Goal: Connect with others: Connect with others

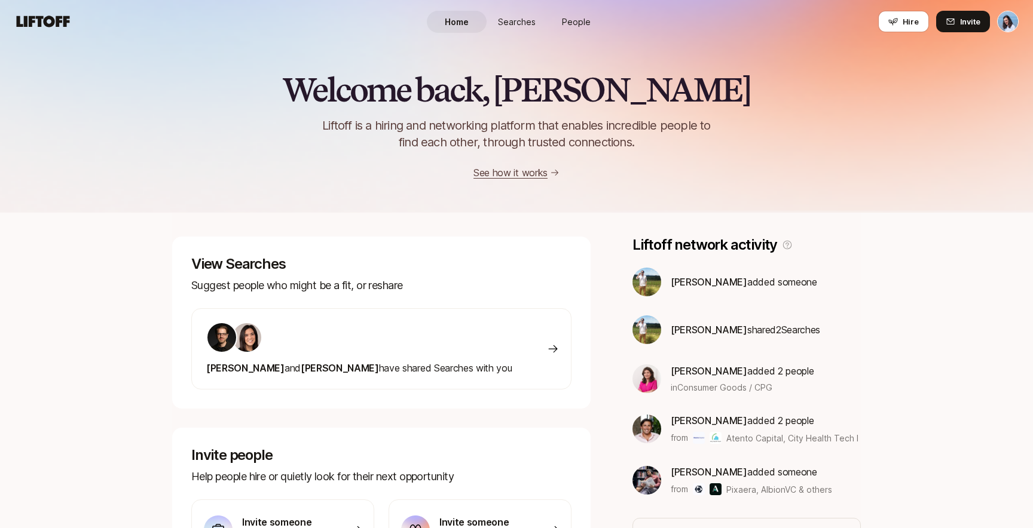
click at [560, 13] on link "People" at bounding box center [576, 22] width 60 height 22
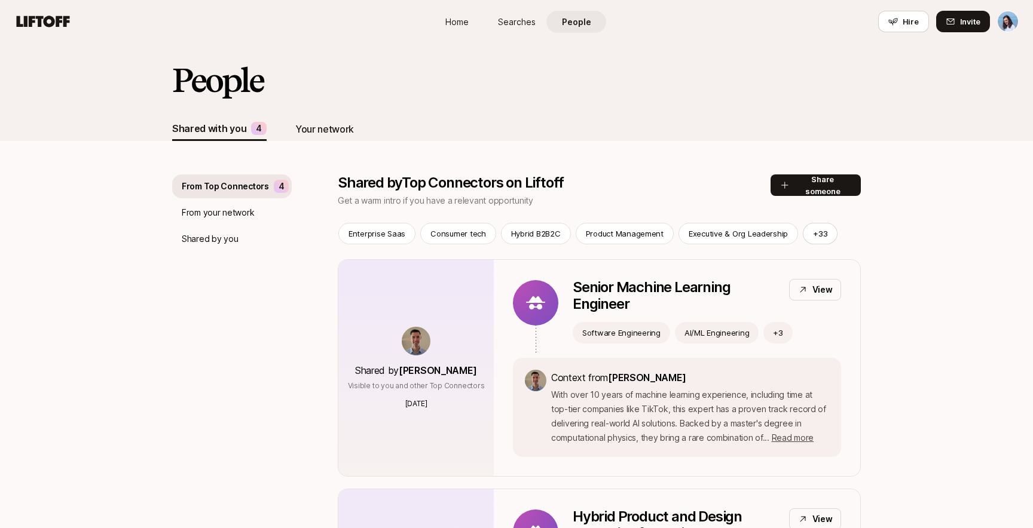
click at [322, 134] on div "Your network" at bounding box center [324, 129] width 59 height 16
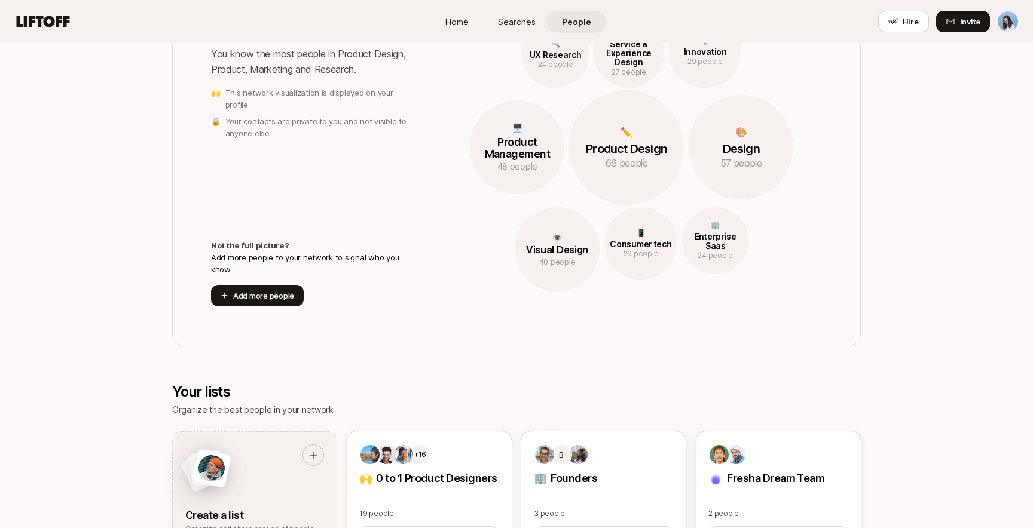
scroll to position [277, 0]
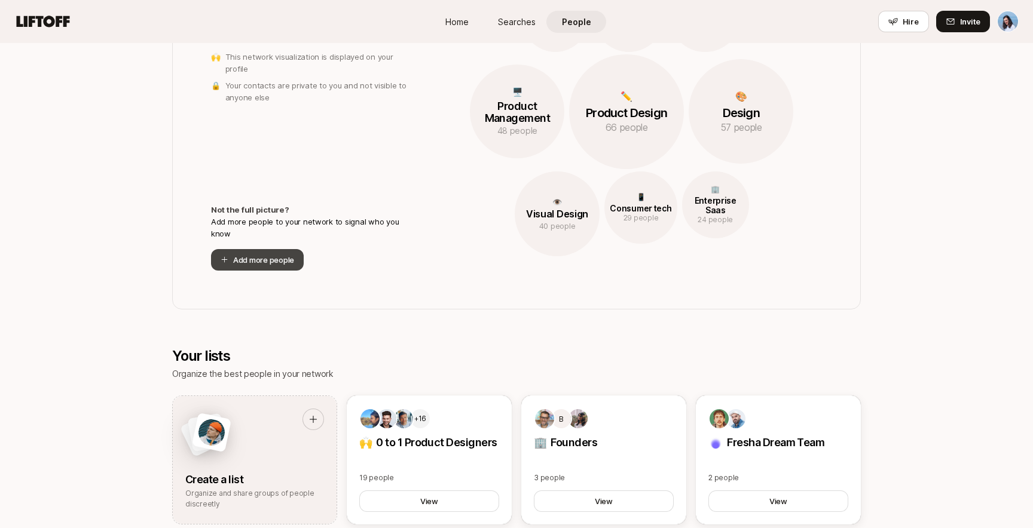
click at [283, 256] on button "Add more people" at bounding box center [257, 260] width 93 height 22
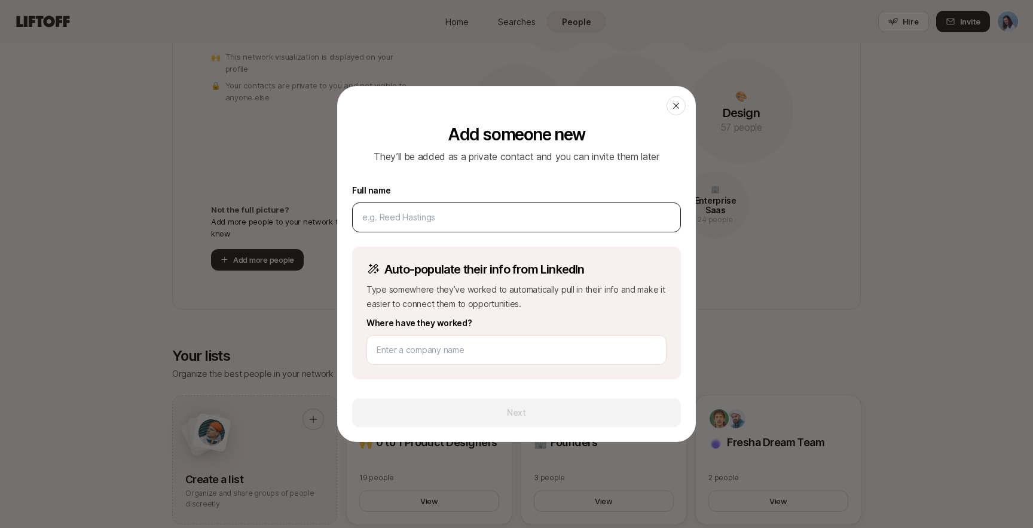
click at [438, 215] on input at bounding box center [516, 217] width 308 height 14
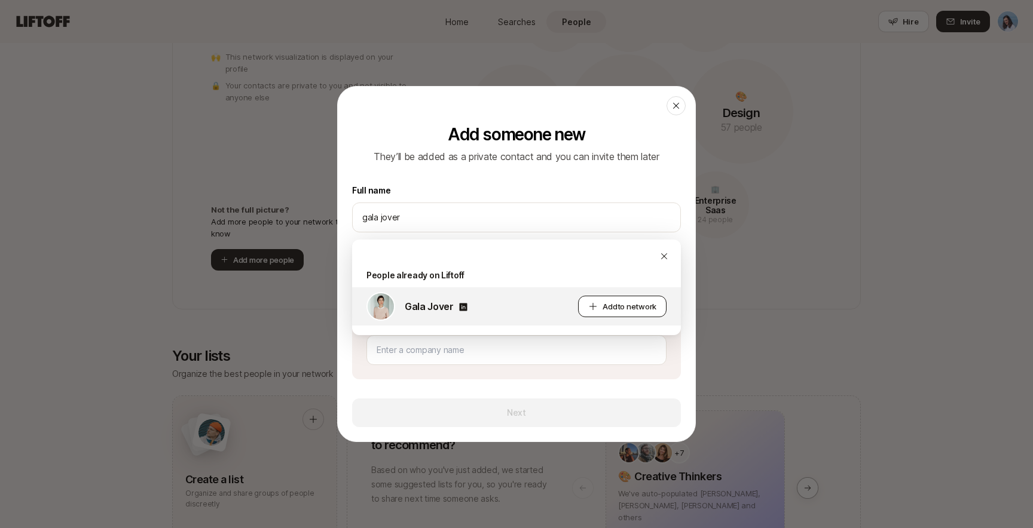
type input "gala jover"
click at [635, 307] on span "to network" at bounding box center [636, 307] width 39 height 10
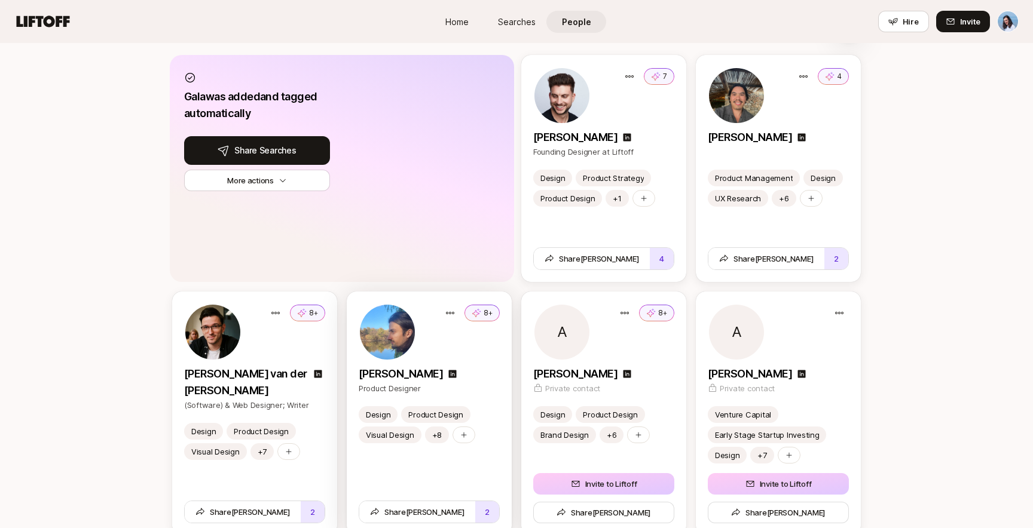
scroll to position [1118, 0]
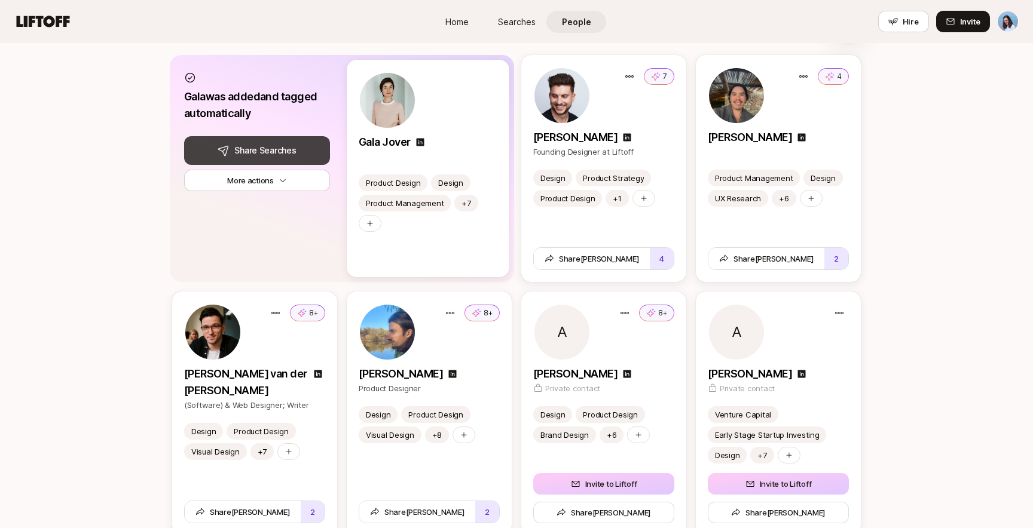
click at [277, 145] on span "Share Searches with Gala" at bounding box center [265, 150] width 62 height 14
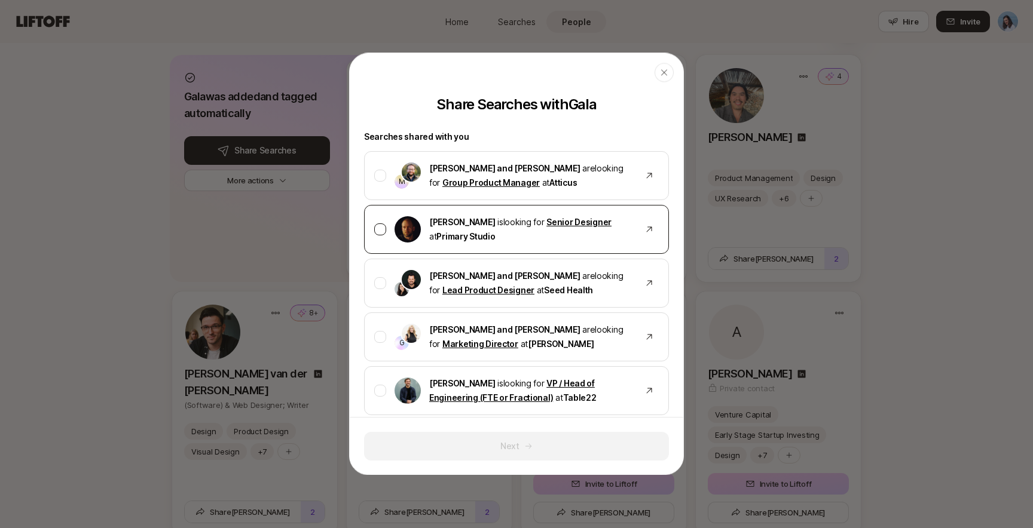
scroll to position [39, 0]
click at [382, 225] on div at bounding box center [380, 228] width 12 height 12
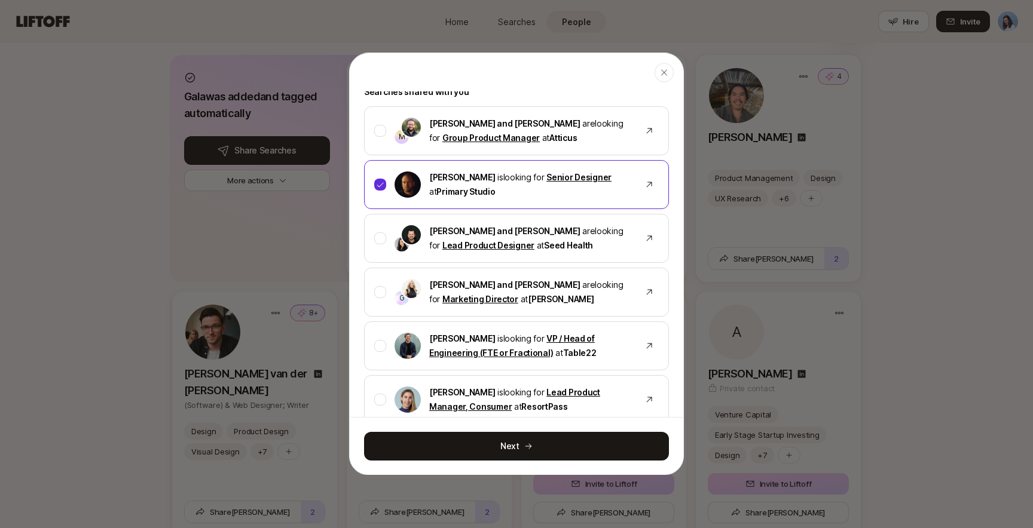
scroll to position [97, 0]
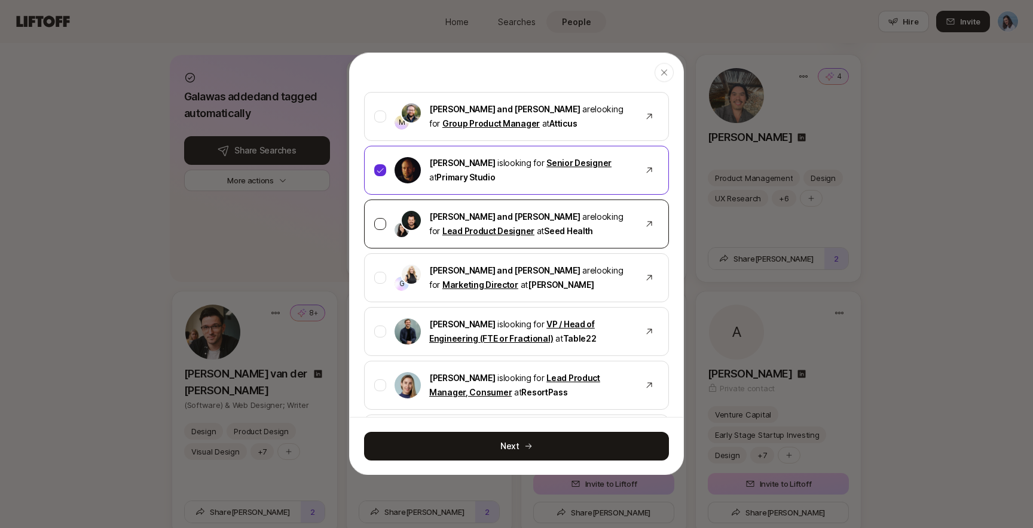
click at [384, 223] on div at bounding box center [380, 224] width 12 height 12
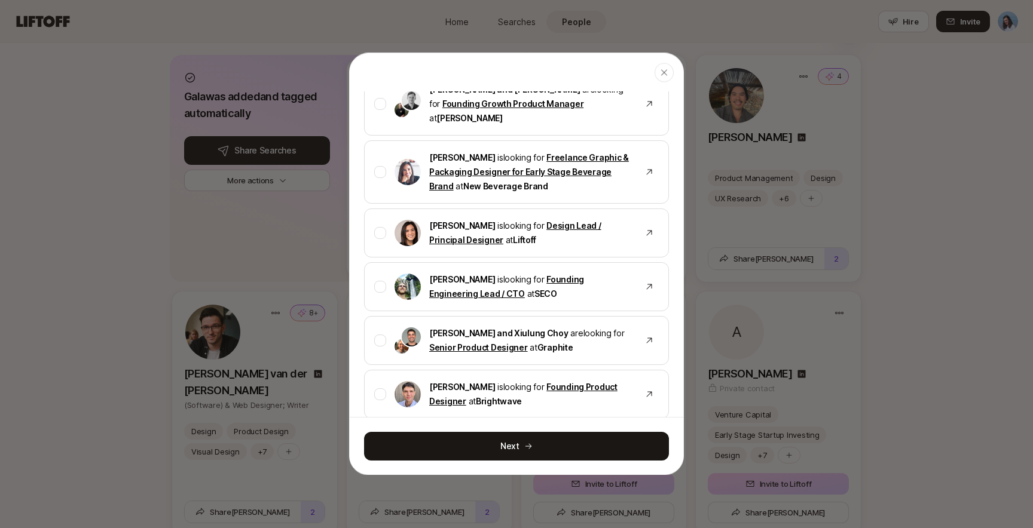
scroll to position [672, 0]
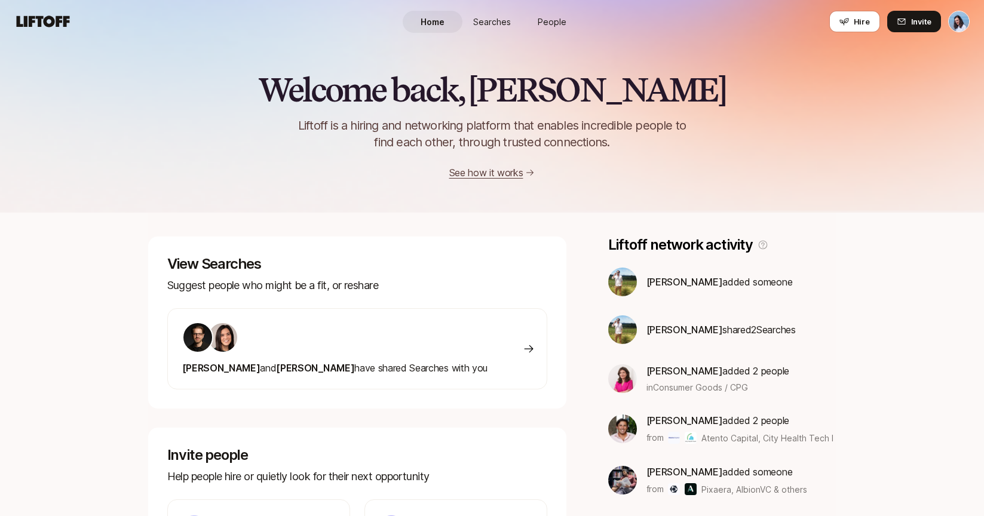
click at [560, 24] on span "People" at bounding box center [552, 22] width 29 height 13
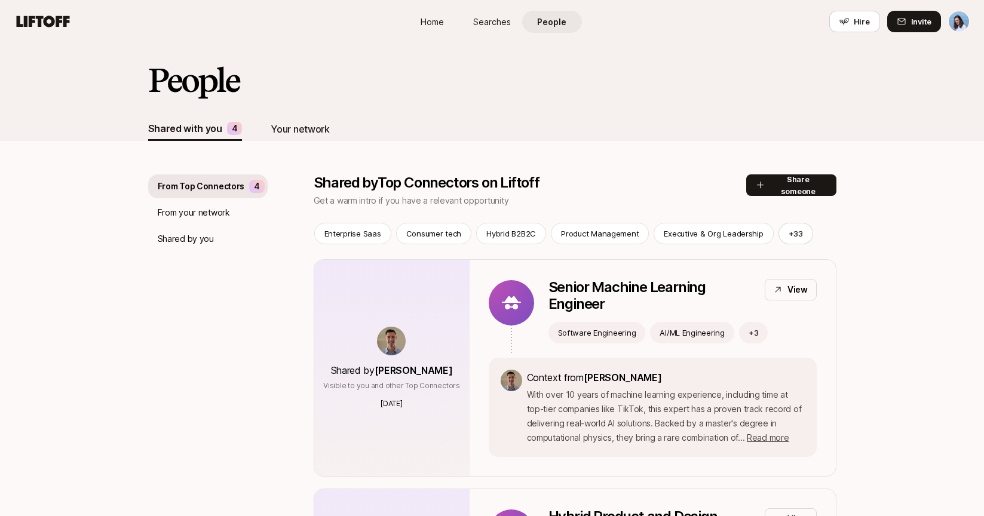
click at [320, 134] on div "Your network" at bounding box center [300, 129] width 59 height 16
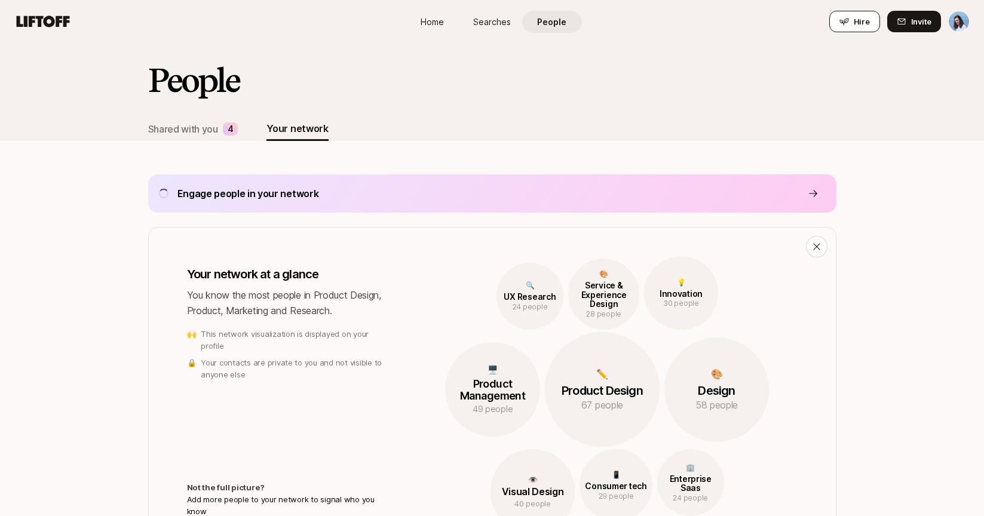
click at [843, 23] on icon at bounding box center [845, 22] width 10 height 10
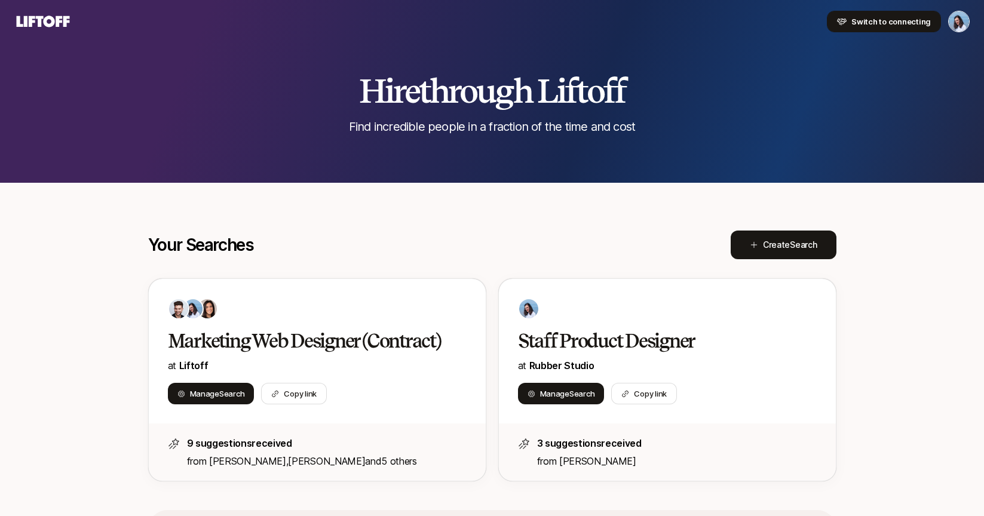
click at [903, 32] on button "Switch to connecting" at bounding box center [884, 22] width 114 height 22
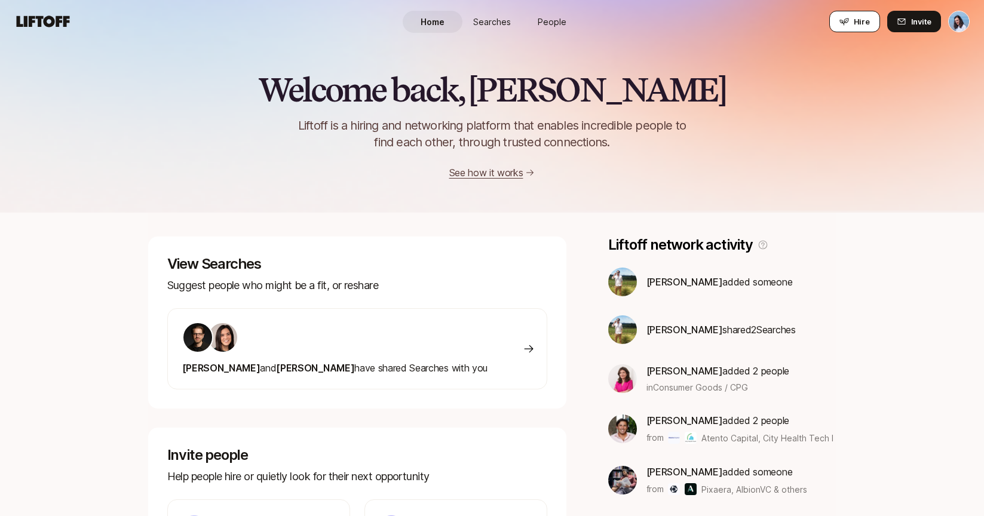
click at [860, 27] on button "Hire" at bounding box center [855, 22] width 51 height 22
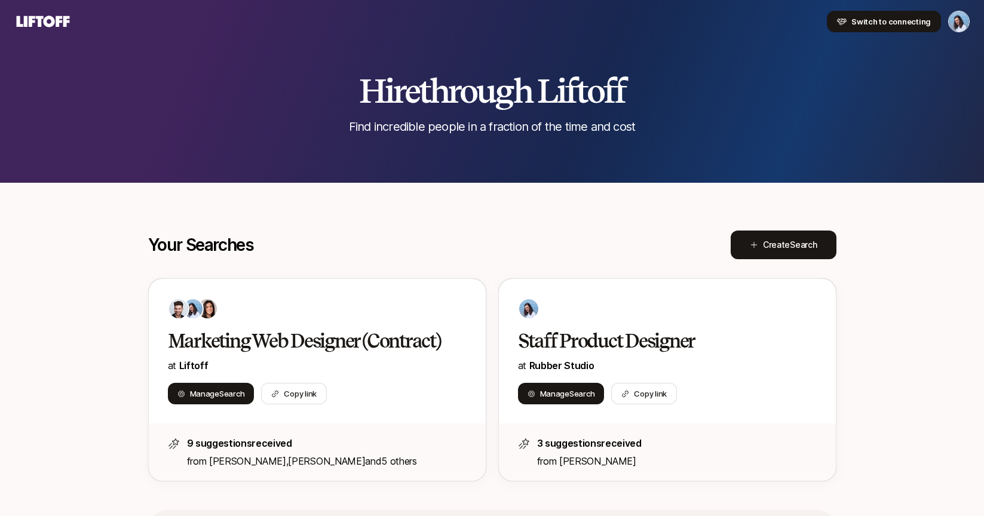
click at [875, 24] on span "Switch to connecting" at bounding box center [891, 22] width 79 height 12
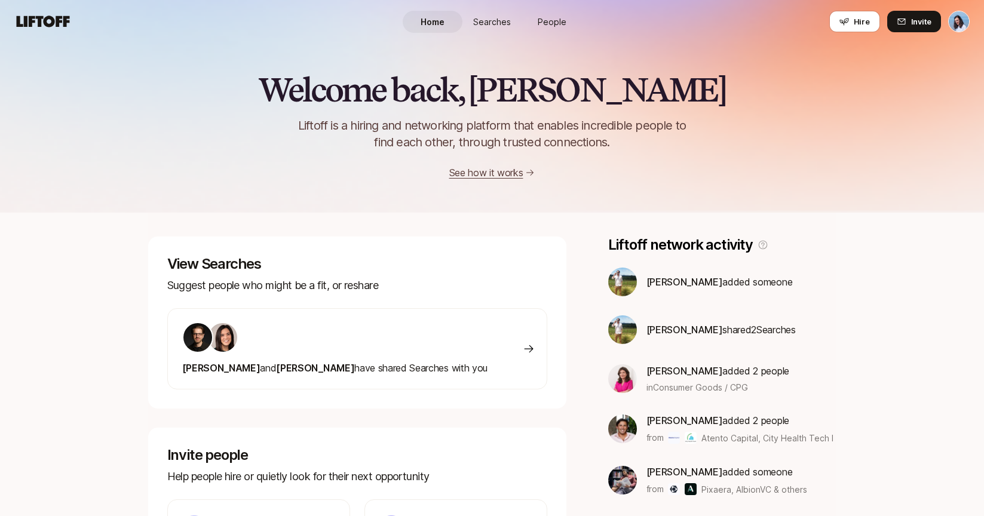
click at [553, 14] on link "People" at bounding box center [552, 22] width 60 height 22
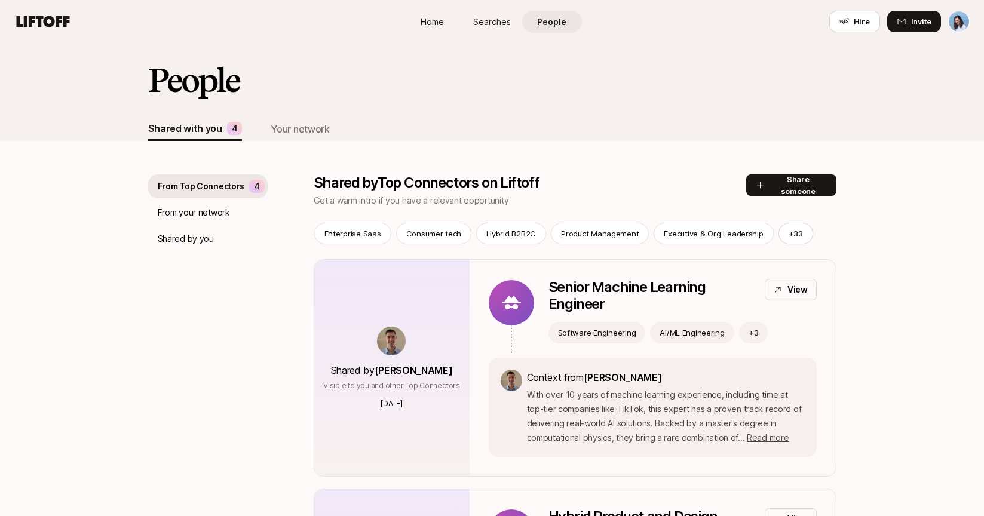
click at [49, 20] on icon at bounding box center [42, 21] width 57 height 17
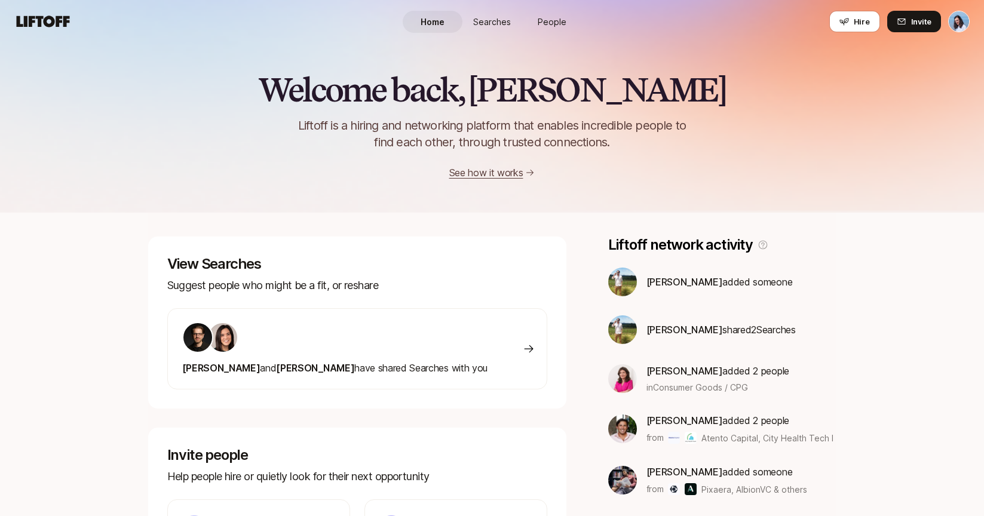
click at [505, 16] on span "Searches" at bounding box center [492, 22] width 38 height 13
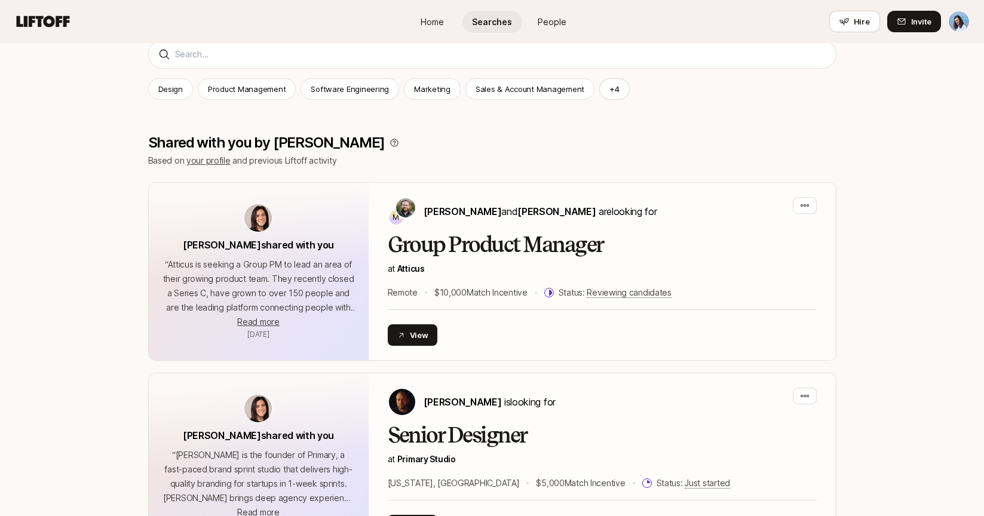
scroll to position [176, 0]
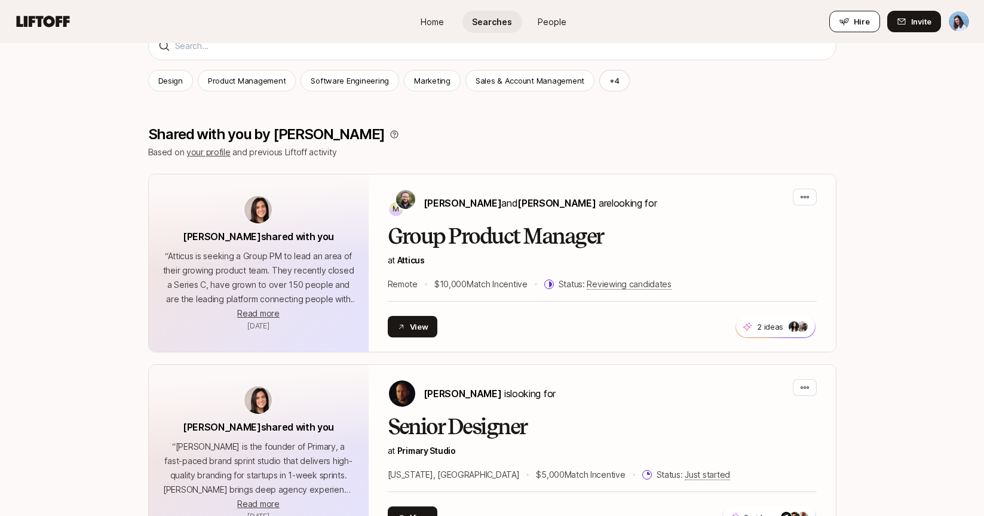
click at [859, 19] on span "Hire" at bounding box center [862, 22] width 16 height 12
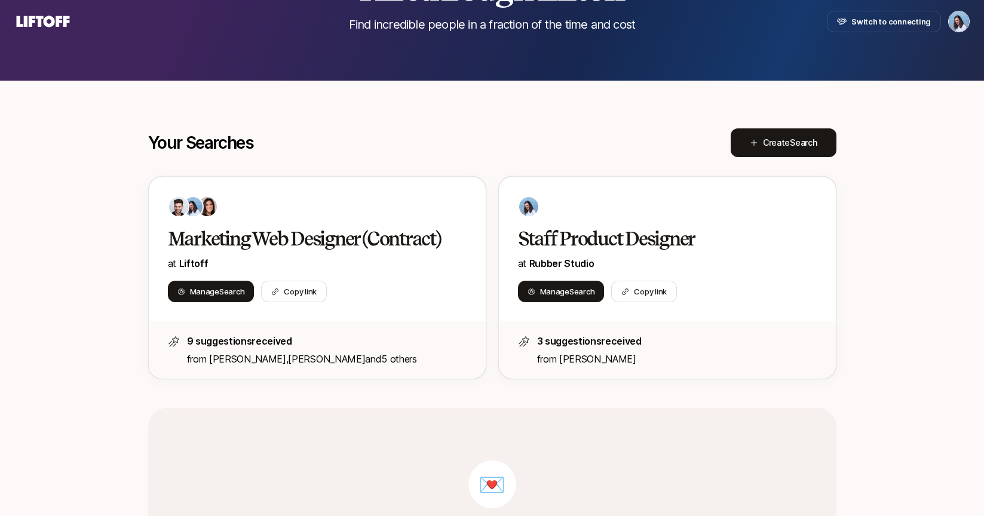
scroll to position [114, 0]
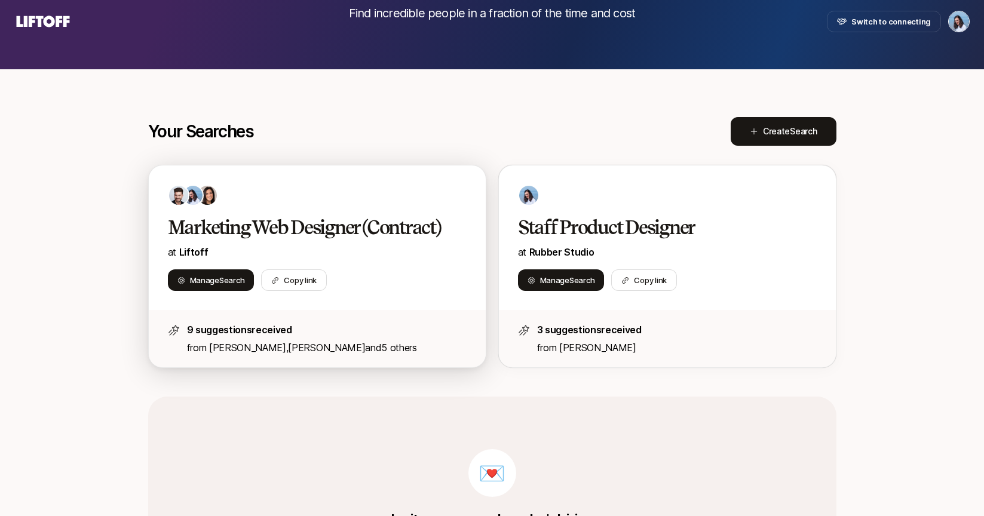
click at [374, 240] on h2 "Marketing Web Designer (Contract)" at bounding box center [305, 228] width 274 height 24
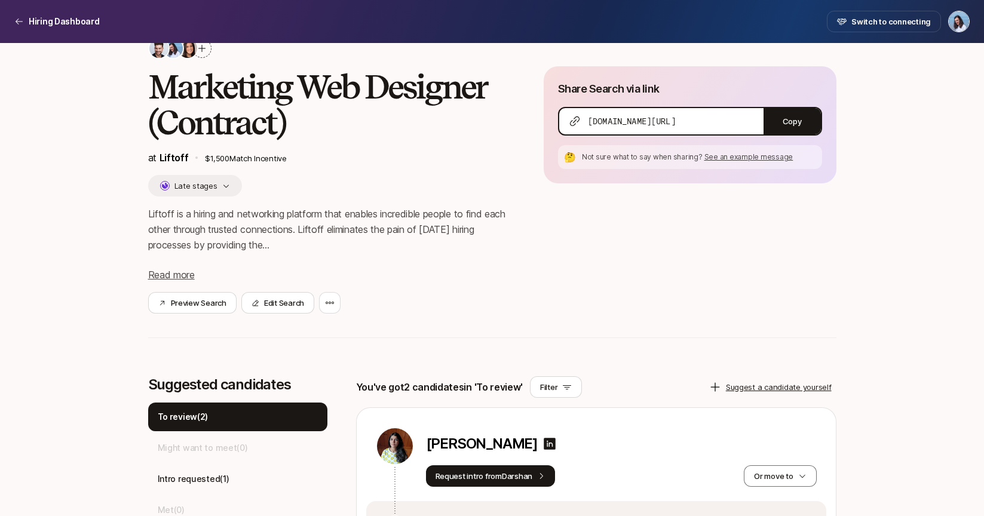
scroll to position [36, 0]
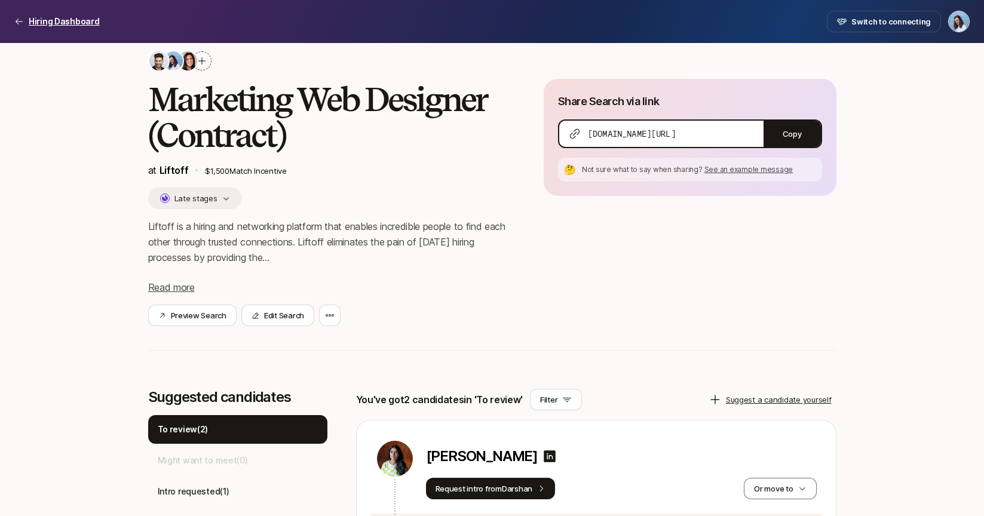
click at [51, 22] on p "Hiring Dashboard" at bounding box center [64, 21] width 71 height 14
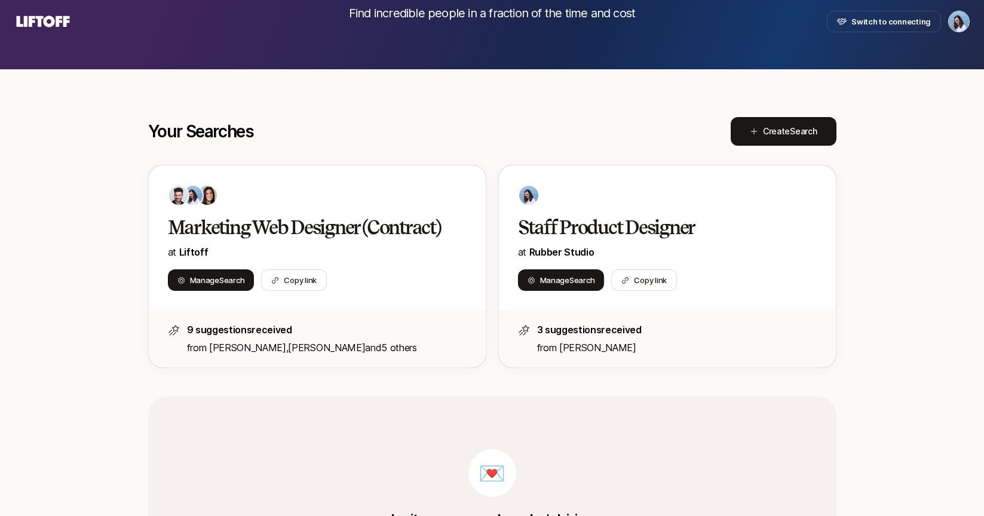
click at [41, 21] on icon at bounding box center [42, 21] width 57 height 17
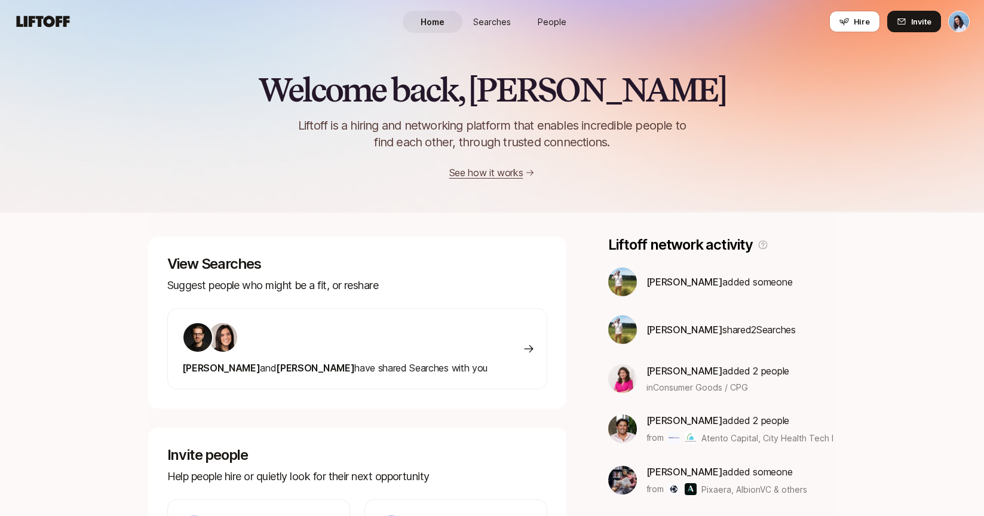
click at [561, 19] on span "People" at bounding box center [552, 22] width 29 height 13
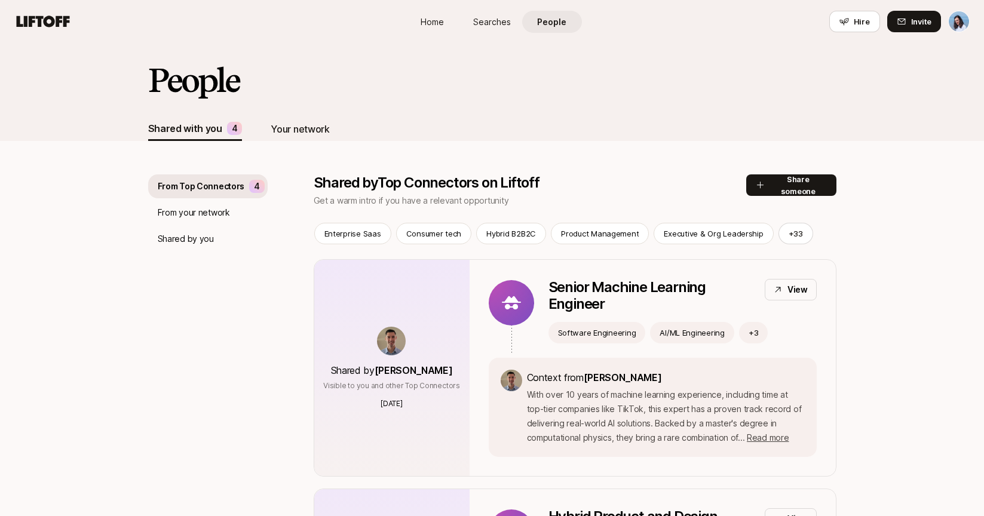
click at [306, 130] on div "Your network" at bounding box center [300, 129] width 59 height 16
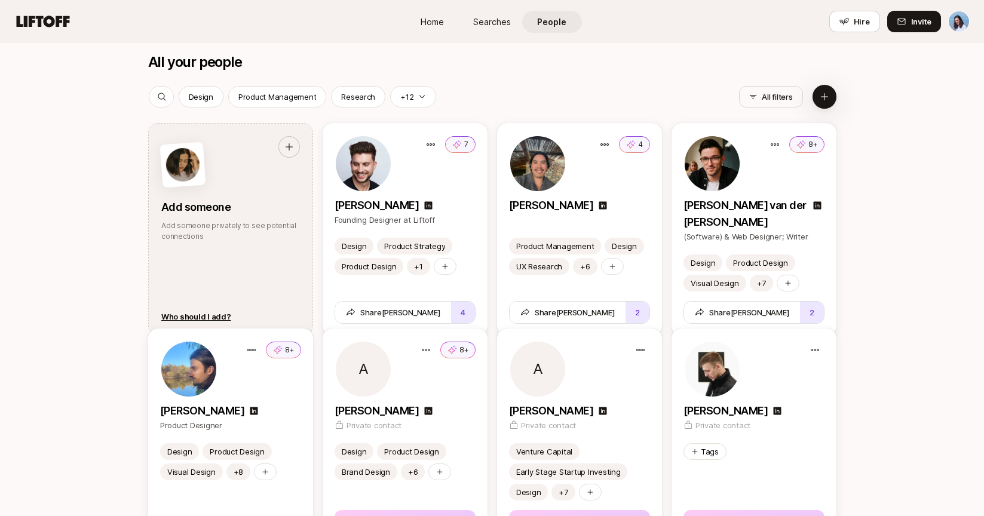
scroll to position [1054, 0]
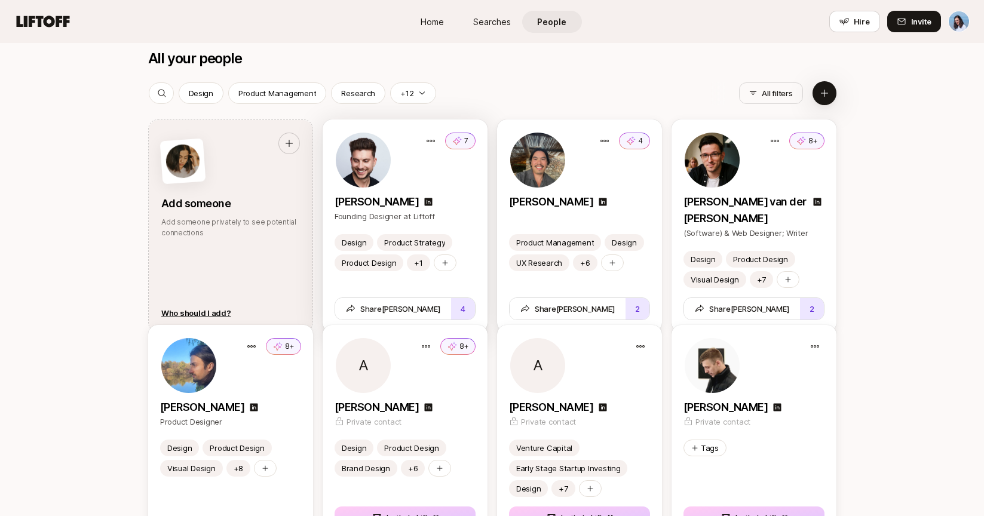
click at [452, 184] on div "7" at bounding box center [405, 159] width 141 height 57
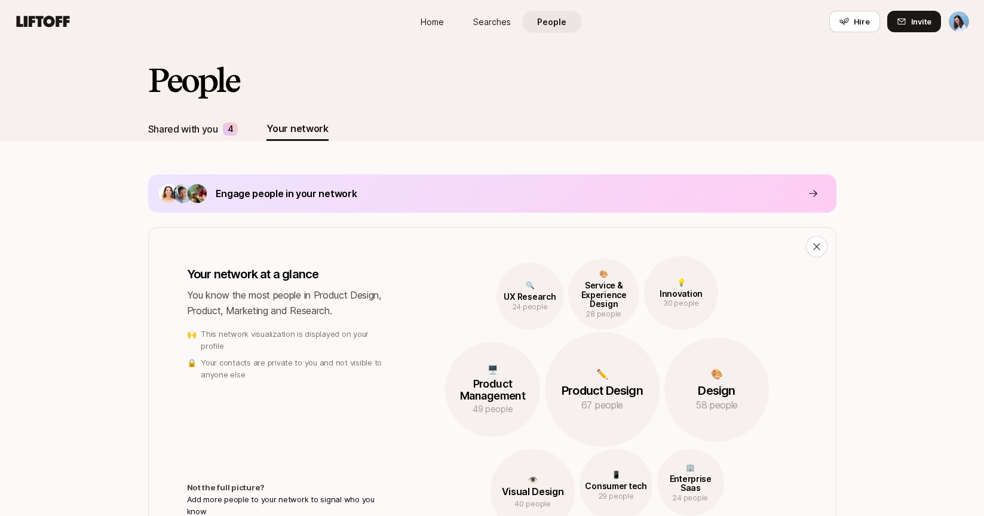
click at [218, 129] on div "Shared with you" at bounding box center [183, 129] width 70 height 16
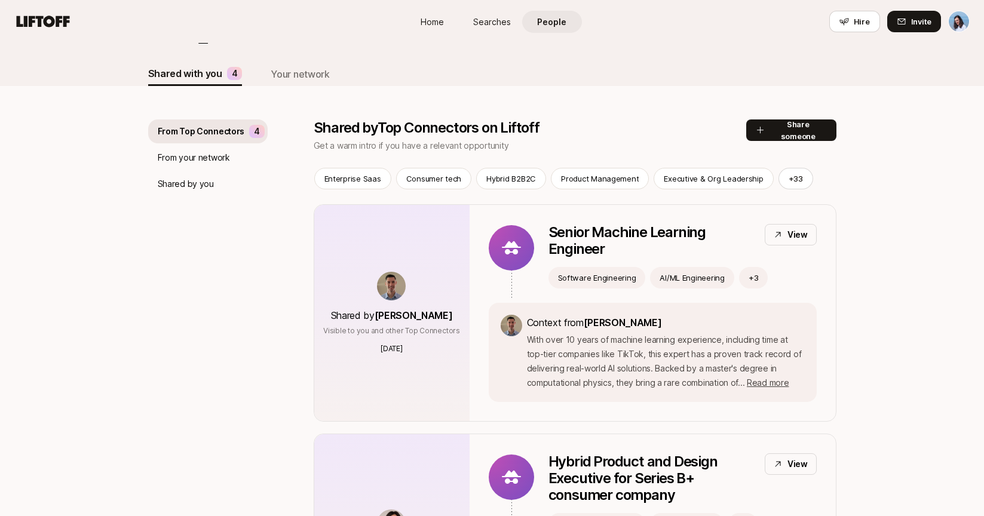
scroll to position [69, 0]
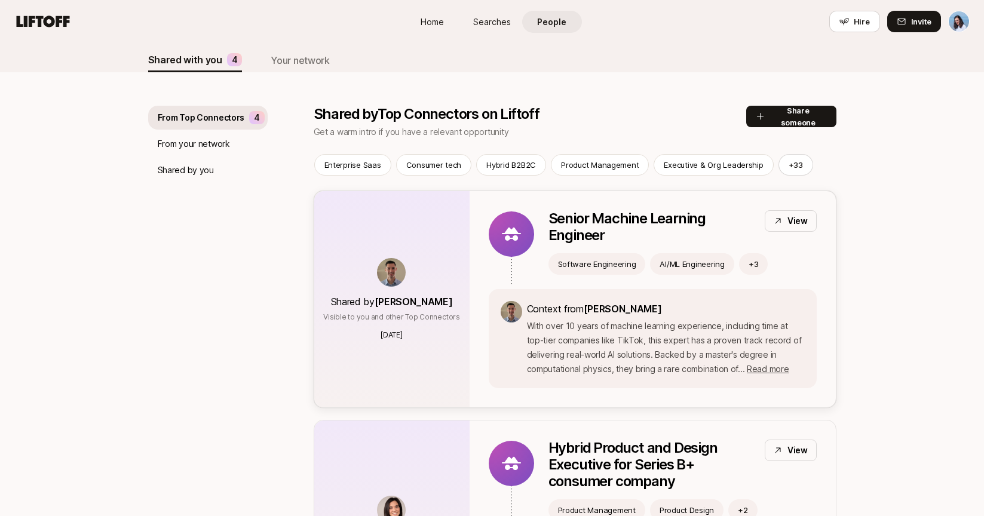
click at [680, 232] on p "Senior Machine Learning Engineer" at bounding box center [652, 226] width 207 height 33
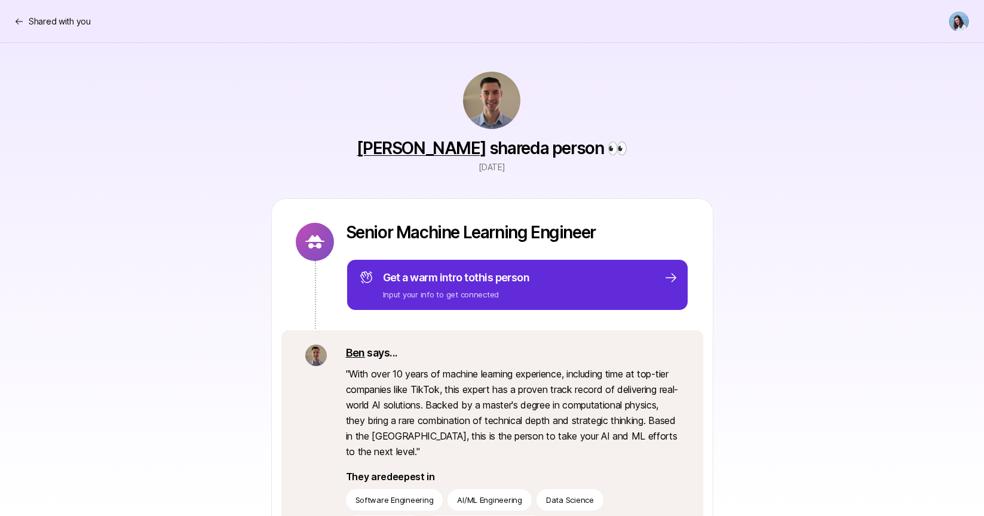
scroll to position [69, 0]
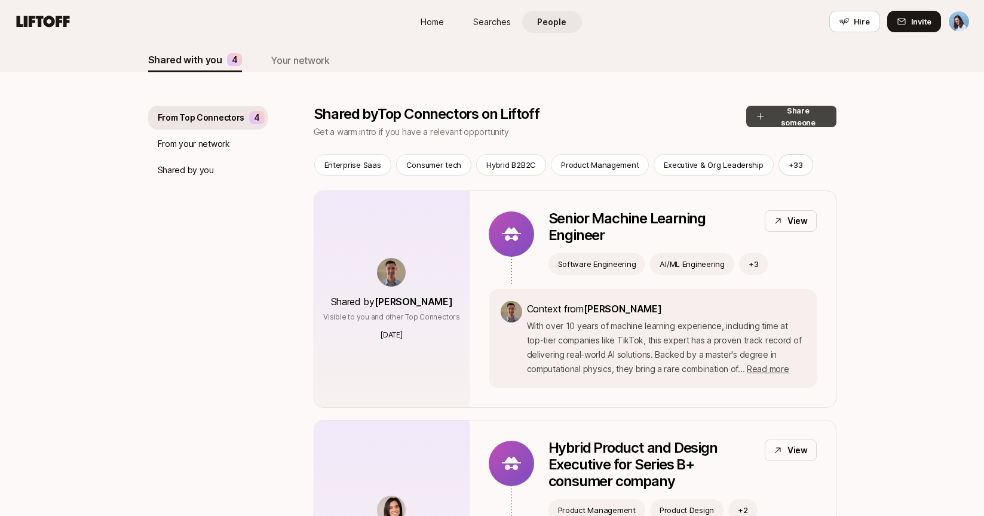
click at [780, 113] on button "Share someone" at bounding box center [791, 117] width 90 height 22
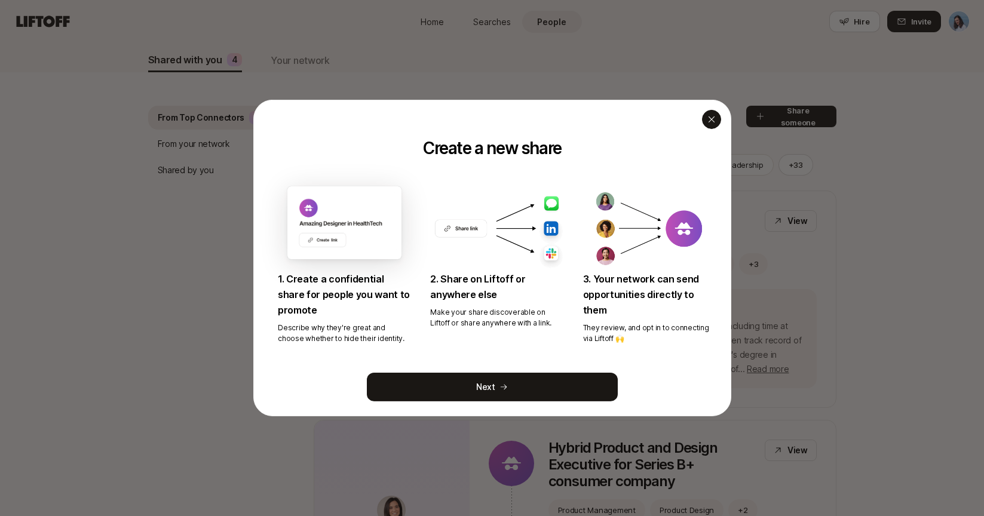
click at [714, 117] on icon "button" at bounding box center [712, 120] width 10 height 10
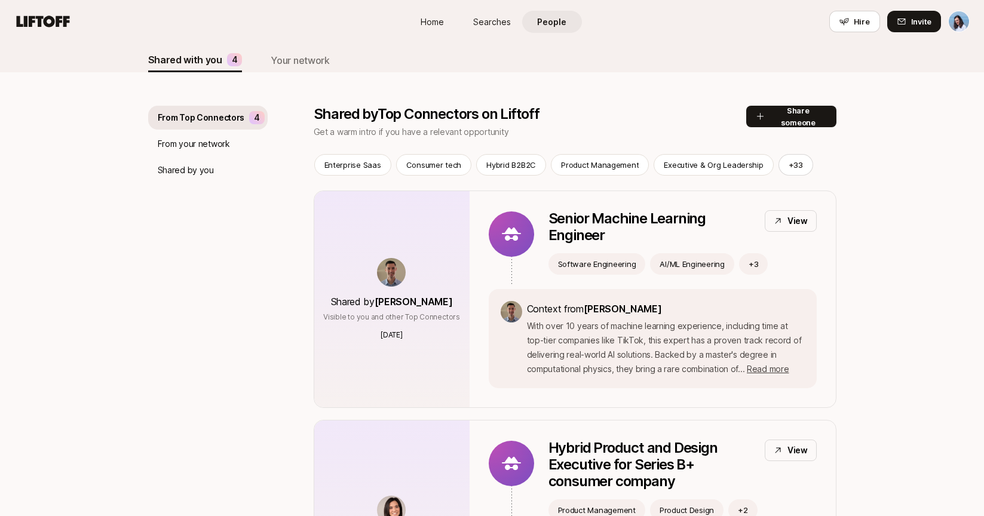
click at [436, 24] on span "Home" at bounding box center [432, 22] width 23 height 13
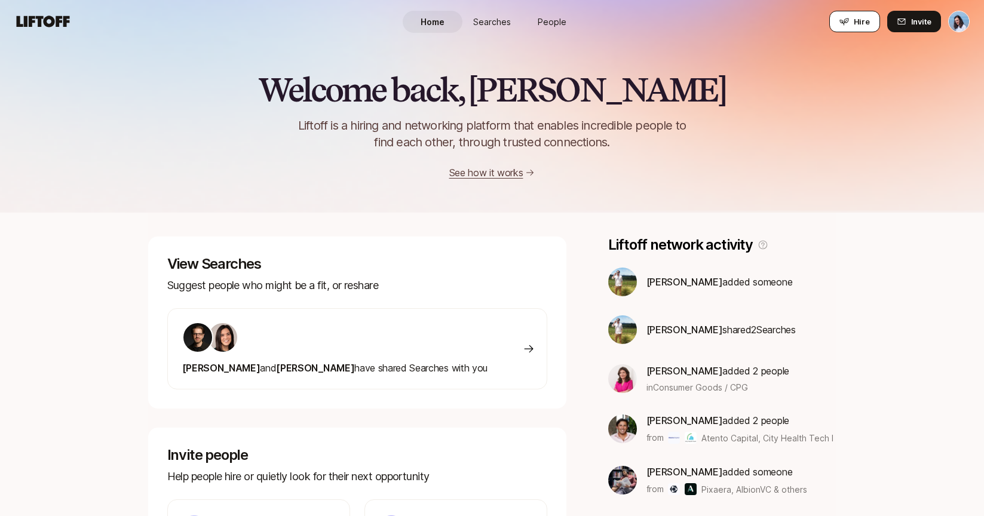
click at [849, 23] on icon at bounding box center [845, 22] width 10 height 10
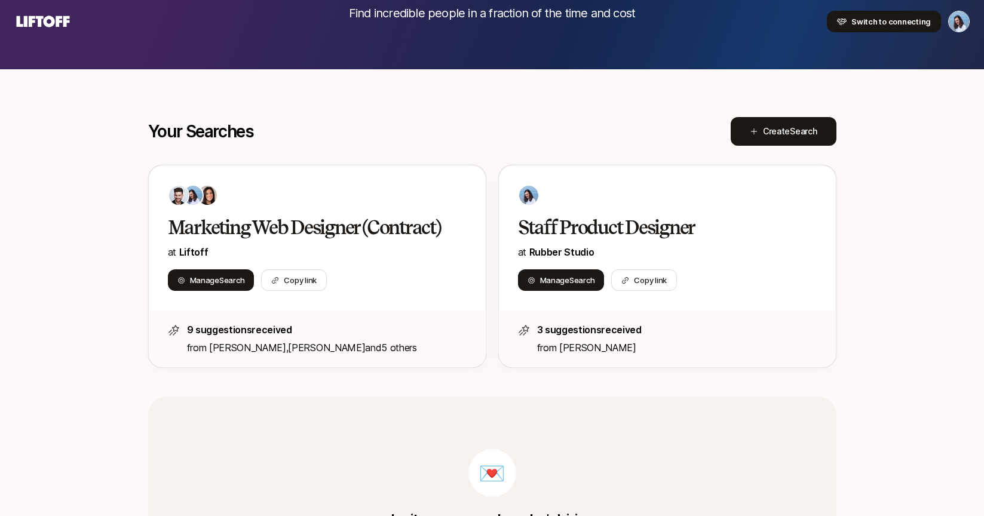
click at [861, 19] on span "Switch to connecting" at bounding box center [891, 22] width 79 height 12
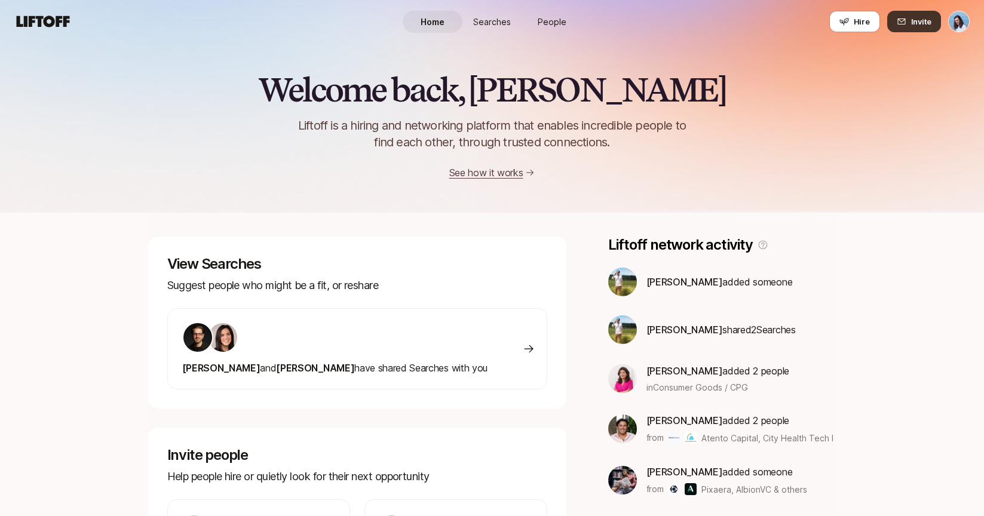
click at [916, 20] on span "Invite" at bounding box center [921, 22] width 20 height 12
